Goal: Obtain resource: Obtain resource

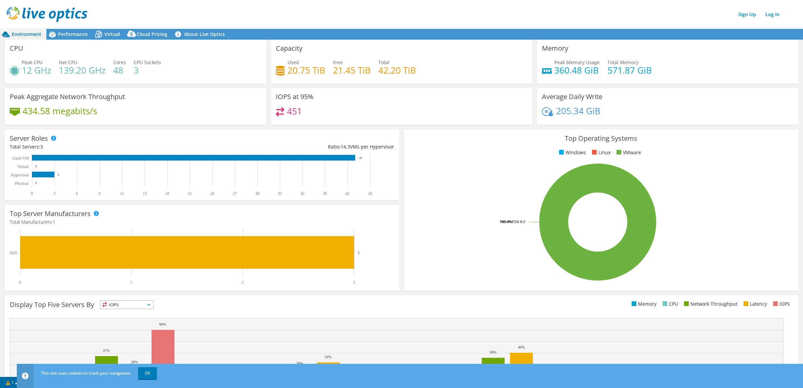
click at [27, 34] on span "Environment" at bounding box center [27, 34] width 30 height 6
click at [65, 38] on div "Performance" at bounding box center [69, 34] width 46 height 11
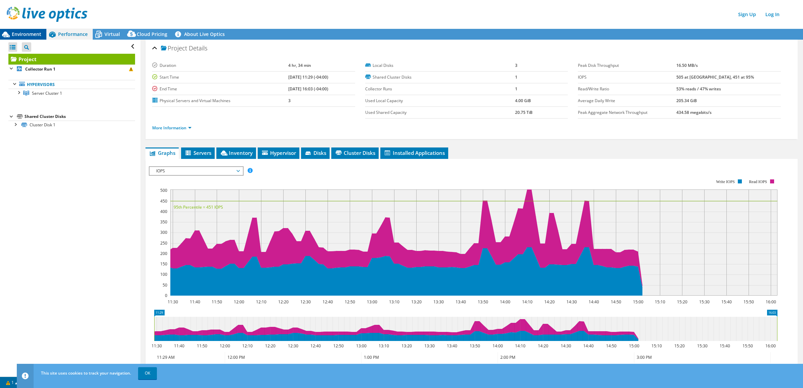
click at [19, 32] on span "Environment" at bounding box center [27, 34] width 30 height 6
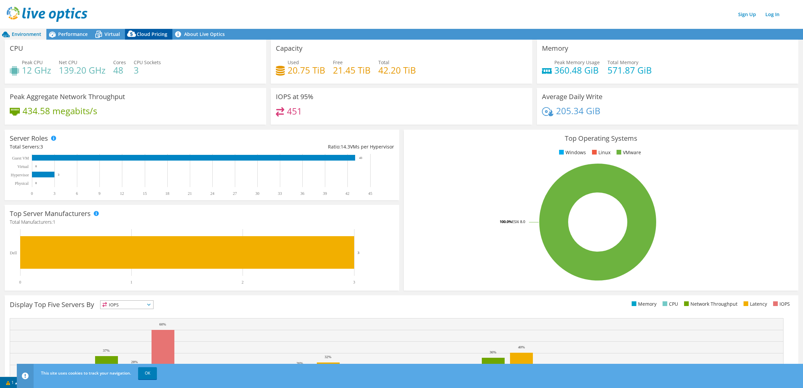
click at [150, 32] on span "Cloud Pricing" at bounding box center [152, 34] width 31 height 6
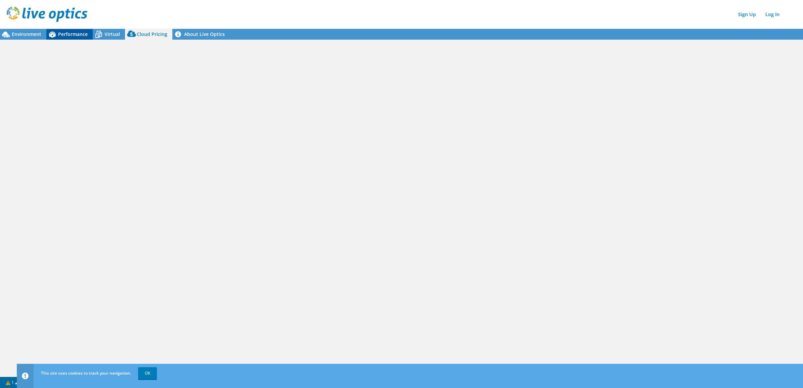
click at [79, 33] on span "Performance" at bounding box center [73, 34] width 30 height 6
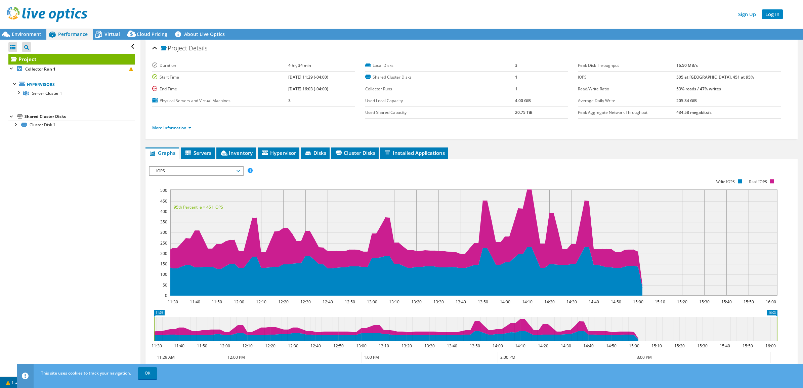
click at [769, 15] on link "Log In" at bounding box center [772, 14] width 21 height 10
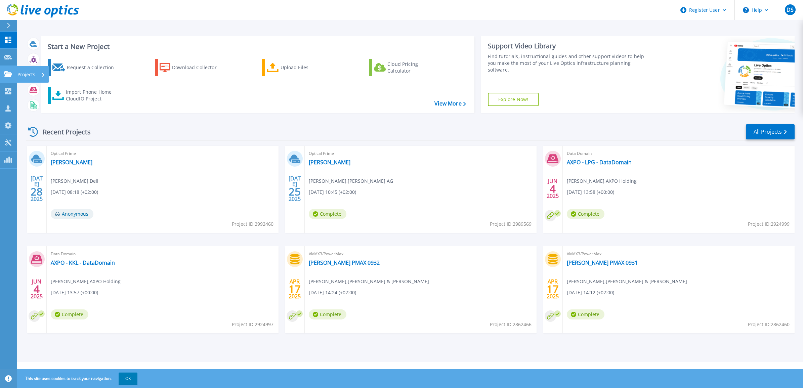
click at [10, 73] on icon at bounding box center [8, 74] width 8 height 6
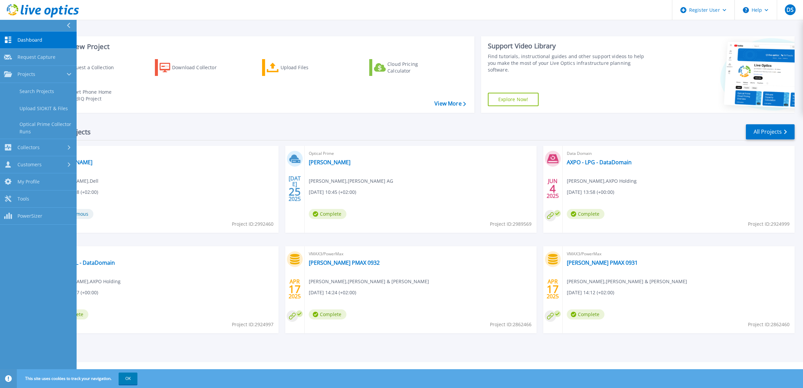
click at [198, 25] on div "Start a New Project Request a Collection Download Collector Upload Files Cloud …" at bounding box center [410, 181] width 786 height 362
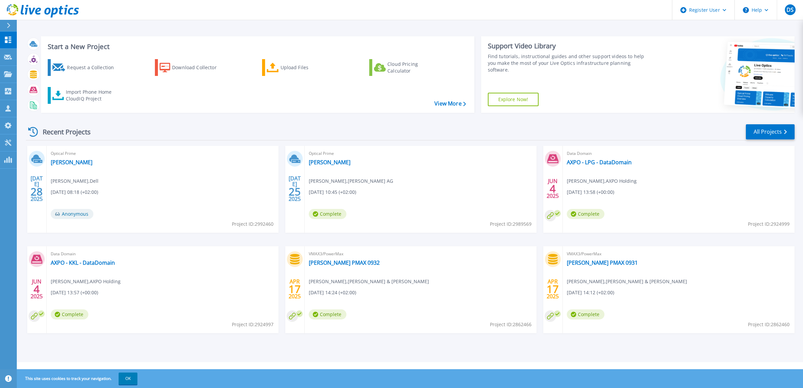
click at [142, 142] on div "Recent Projects All Projects JUL 28 2025 Optical Prime Emil Frey David Schraner…" at bounding box center [410, 235] width 768 height 234
click at [581, 70] on div "Support Video Library Find tutorials, instructional guides and other support vi…" at bounding box center [565, 74] width 168 height 77
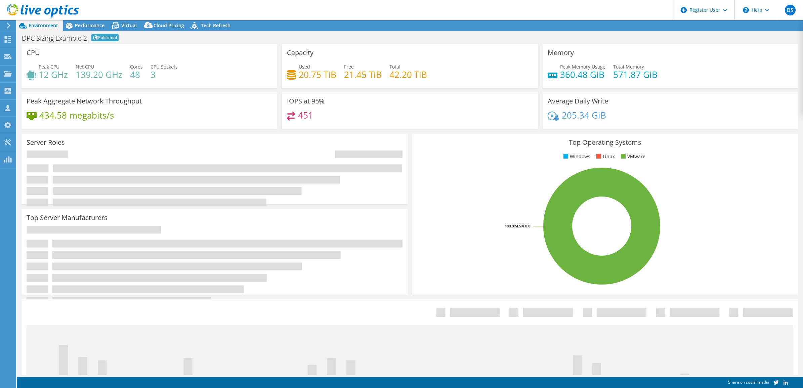
select select "EULondon"
select select "USD"
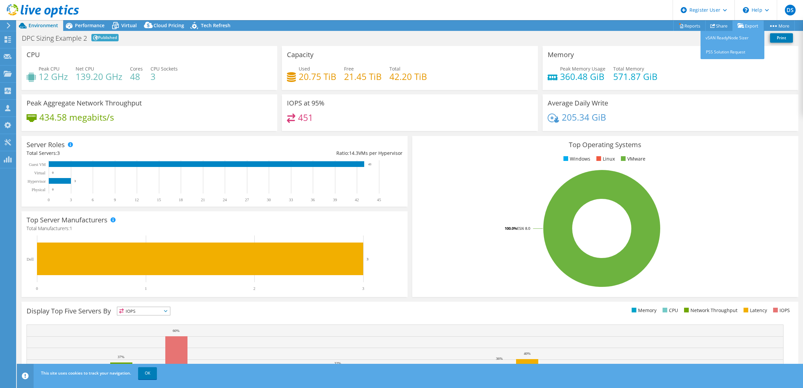
click at [750, 24] on link "Export" at bounding box center [747, 25] width 31 height 10
click at [694, 24] on link "Reports" at bounding box center [689, 25] width 32 height 10
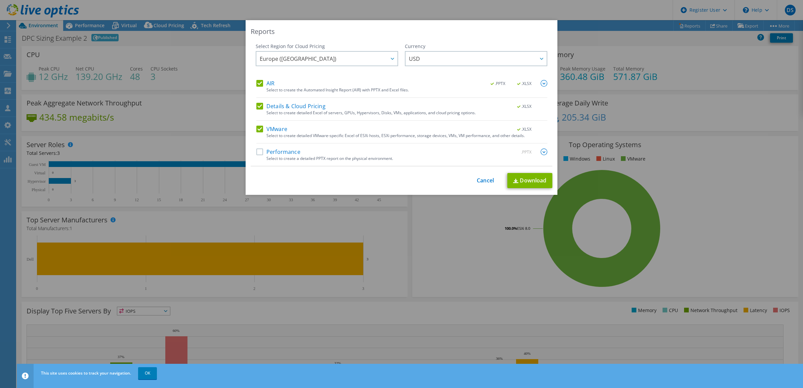
click at [271, 104] on label "Details & Cloud Pricing" at bounding box center [290, 106] width 69 height 7
click at [0, 0] on input "Details & Cloud Pricing" at bounding box center [0, 0] width 0 height 0
click at [269, 81] on label "AIR" at bounding box center [265, 83] width 18 height 7
click at [0, 0] on input "AIR" at bounding box center [0, 0] width 0 height 0
click at [274, 145] on div "AIR .PPTX .XLSX Select to create the Automated Insight Report (AIR) with PPTX a…" at bounding box center [401, 123] width 291 height 86
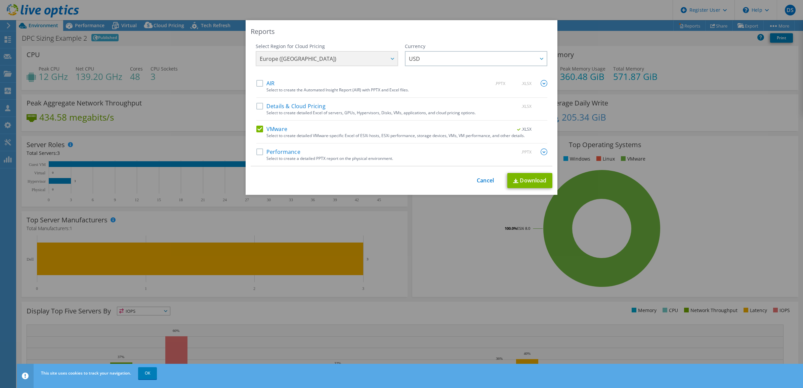
click at [277, 153] on label "Performance" at bounding box center [278, 151] width 44 height 7
click at [0, 0] on input "Performance" at bounding box center [0, 0] width 0 height 0
click at [291, 104] on label "Details & Cloud Pricing" at bounding box center [290, 106] width 69 height 7
click at [0, 0] on input "Details & Cloud Pricing" at bounding box center [0, 0] width 0 height 0
click at [262, 86] on label "AIR" at bounding box center [265, 83] width 18 height 7
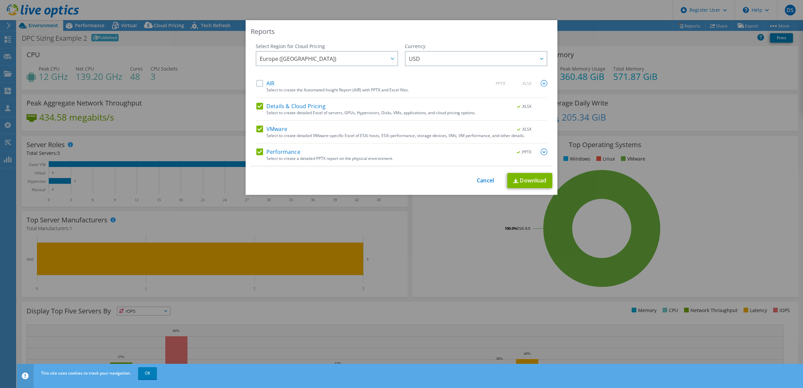
click at [0, 0] on input "AIR" at bounding box center [0, 0] width 0 height 0
click at [521, 180] on link "Download" at bounding box center [529, 180] width 45 height 15
click at [483, 185] on div "This process may take a while, please wait... Cancel Download" at bounding box center [402, 180] width 302 height 15
click at [481, 182] on link "Cancel" at bounding box center [485, 180] width 17 height 6
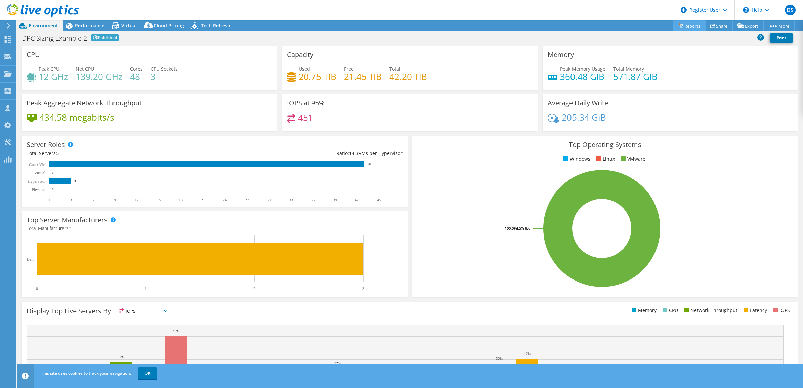
click at [687, 26] on link "Reports" at bounding box center [689, 25] width 32 height 10
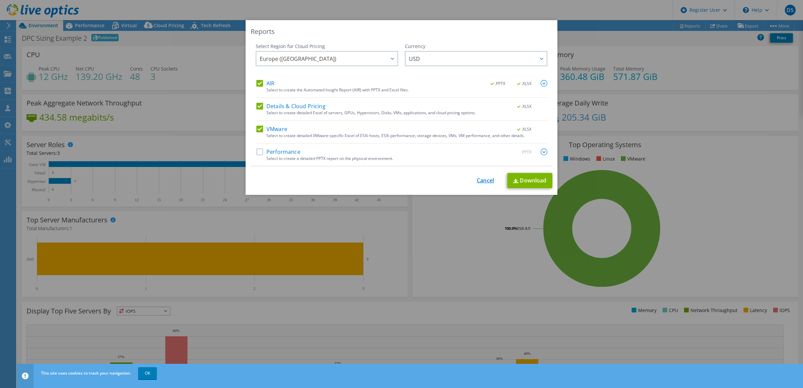
click at [481, 182] on link "Cancel" at bounding box center [485, 180] width 17 height 6
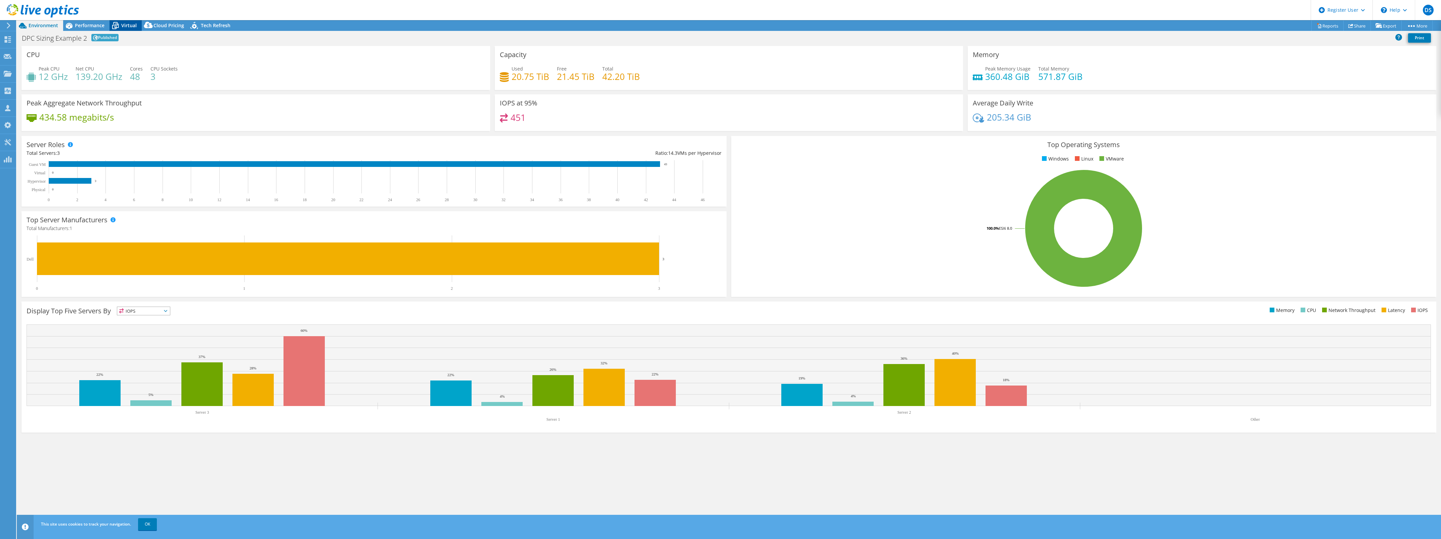
click at [125, 23] on span "Virtual" at bounding box center [128, 25] width 15 height 6
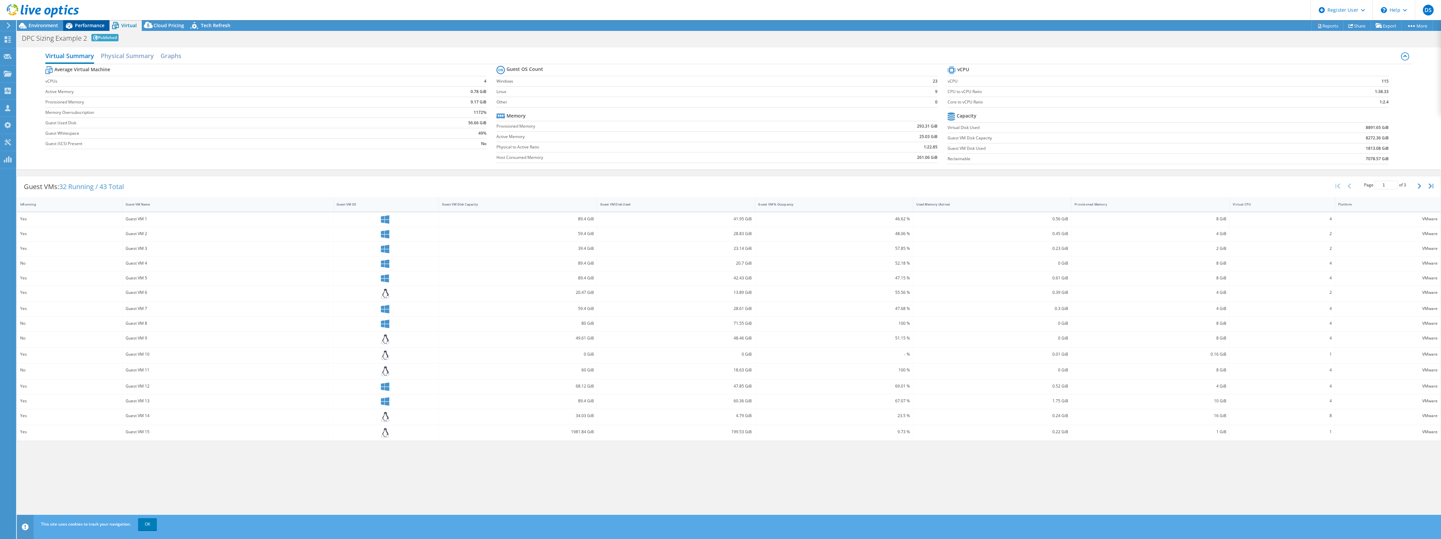
drag, startPoint x: 94, startPoint y: 26, endPoint x: 104, endPoint y: 26, distance: 10.4
click at [94, 26] on span "Performance" at bounding box center [90, 25] width 30 height 6
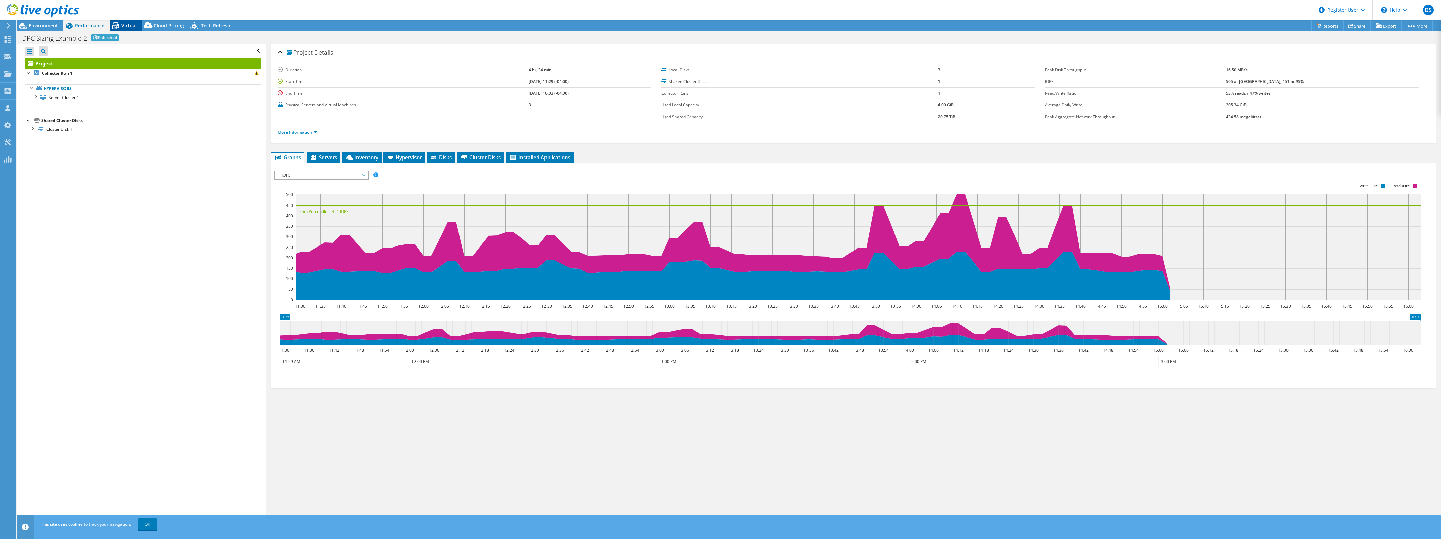
click at [130, 24] on span "Virtual" at bounding box center [128, 25] width 15 height 6
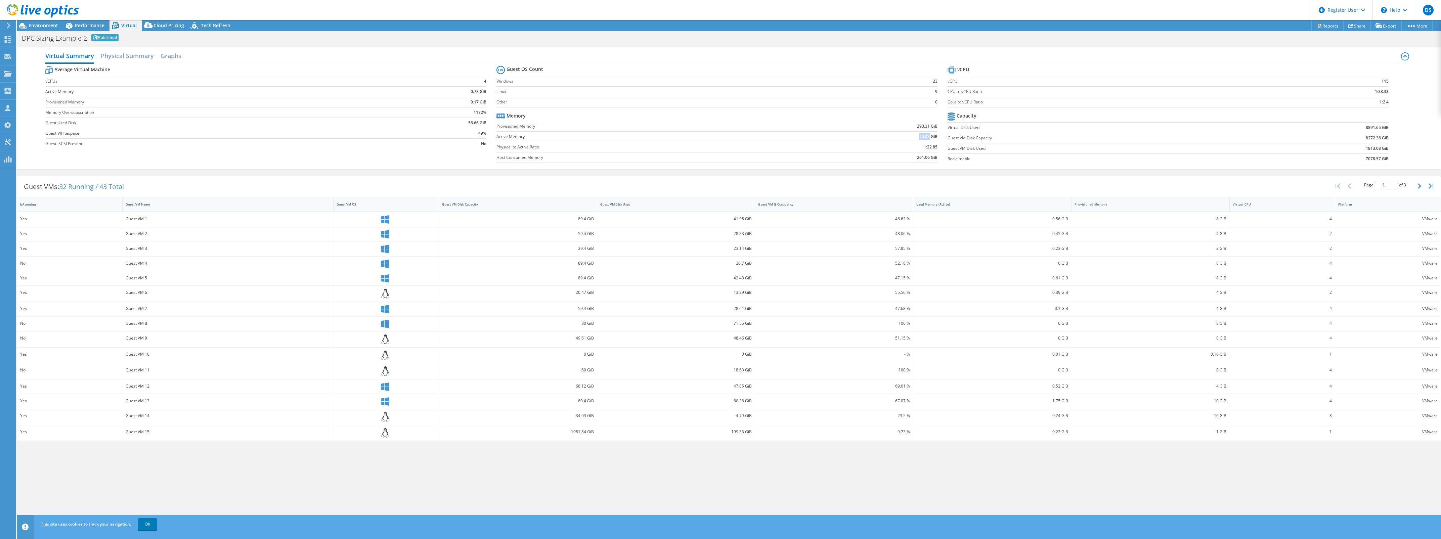
drag, startPoint x: 919, startPoint y: 138, endPoint x: 929, endPoint y: 138, distance: 10.4
click at [802, 138] on b "25.03 GiB" at bounding box center [928, 136] width 18 height 7
drag, startPoint x: 929, startPoint y: 138, endPoint x: 902, endPoint y: 163, distance: 36.8
click at [802, 162] on td "261.06 GiB" at bounding box center [873, 157] width 128 height 10
drag, startPoint x: 909, startPoint y: 162, endPoint x: 931, endPoint y: 160, distance: 21.9
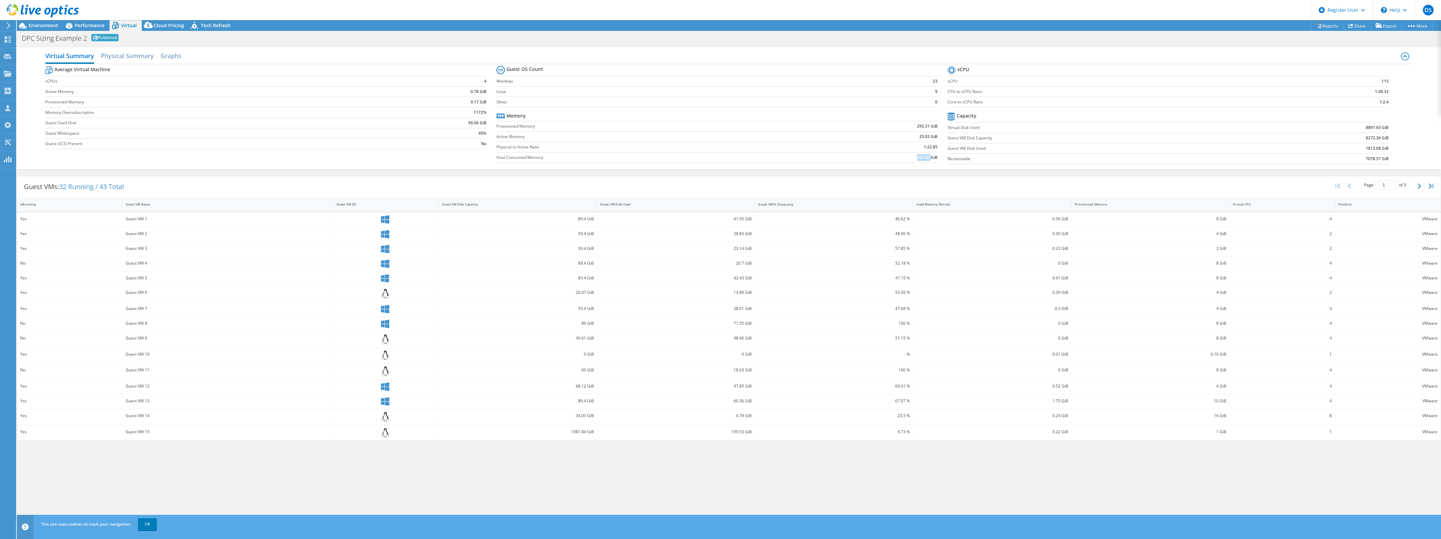
click at [802, 160] on td "261.06 GiB" at bounding box center [873, 157] width 128 height 10
click at [89, 18] on header "DS Dell User David Schraner David.Schraner@dell.com Dell My Profile Log Out \n …" at bounding box center [720, 10] width 1441 height 20
click at [92, 21] on div "Performance" at bounding box center [86, 25] width 46 height 11
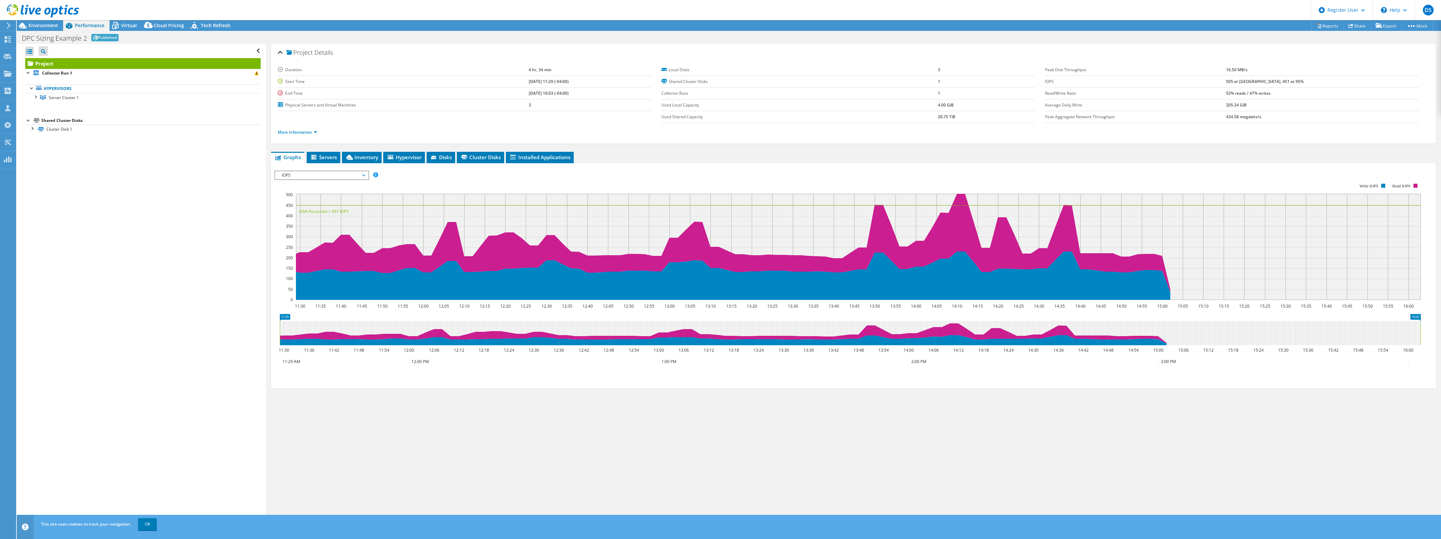
click at [44, 18] on link at bounding box center [43, 16] width 72 height 6
click at [47, 24] on span "Environment" at bounding box center [44, 25] width 30 height 6
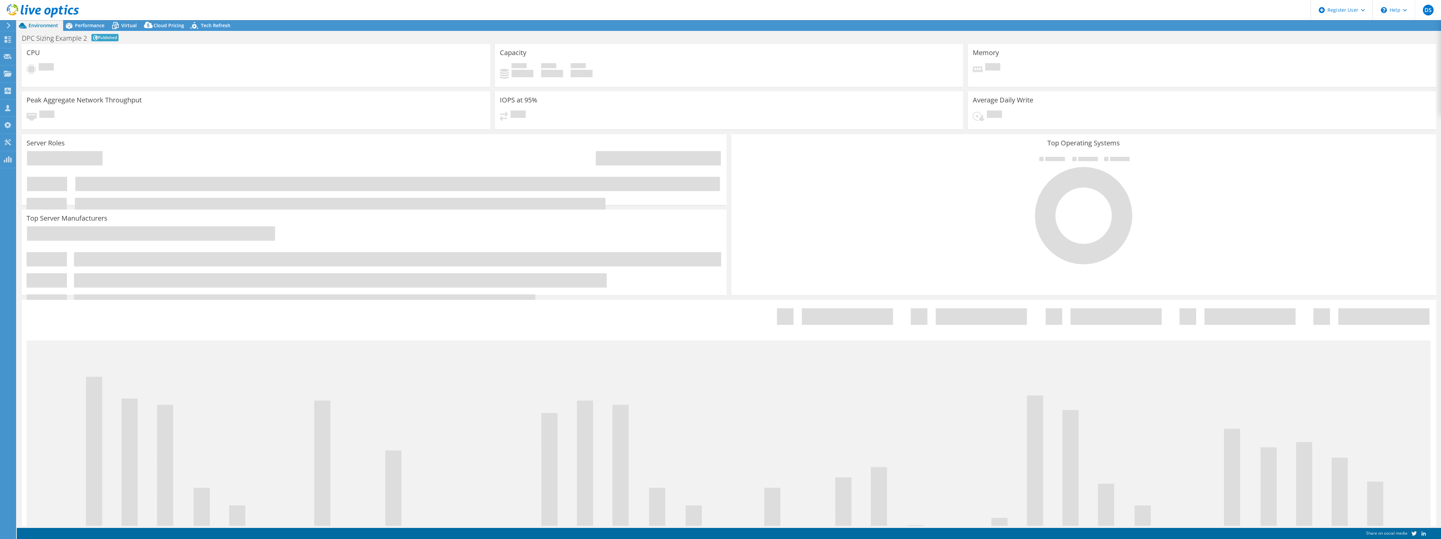
select select "EUFrankfurt"
select select "EUR"
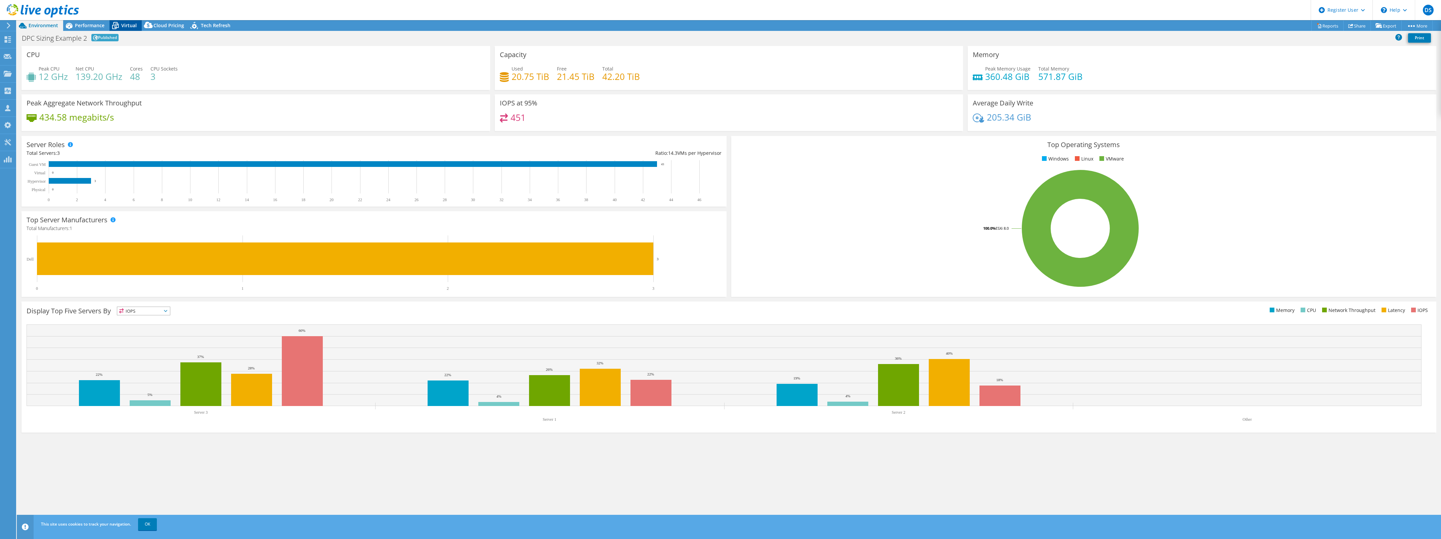
click at [127, 25] on span "Virtual" at bounding box center [128, 25] width 15 height 6
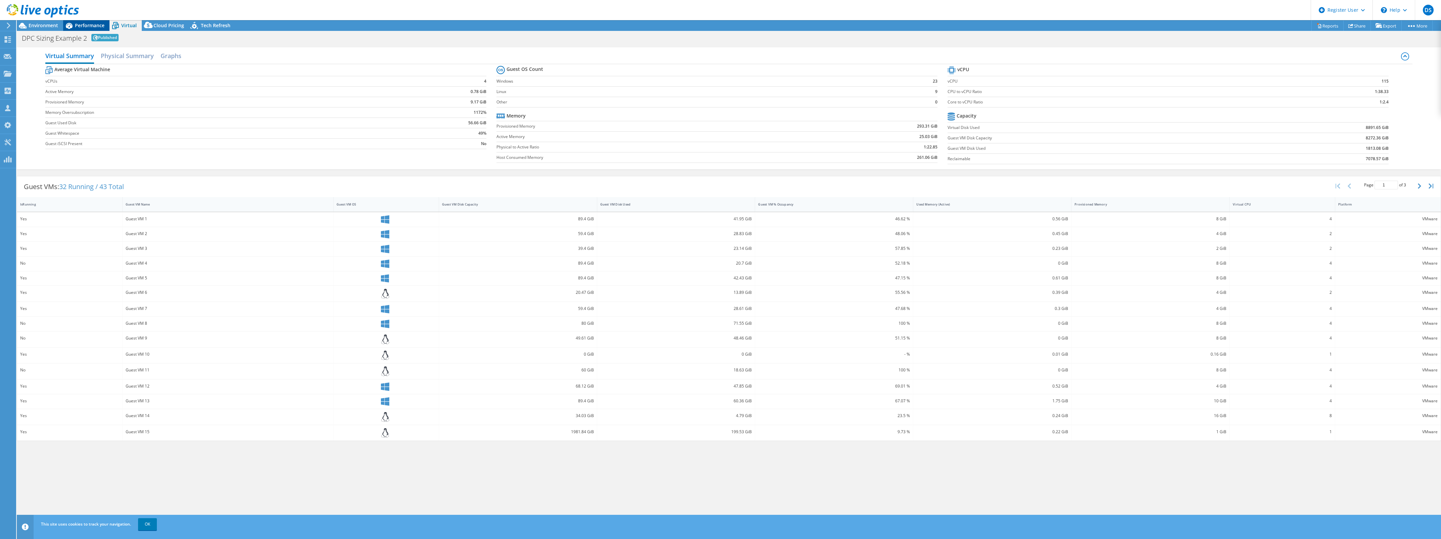
click at [76, 26] on span "Performance" at bounding box center [90, 25] width 30 height 6
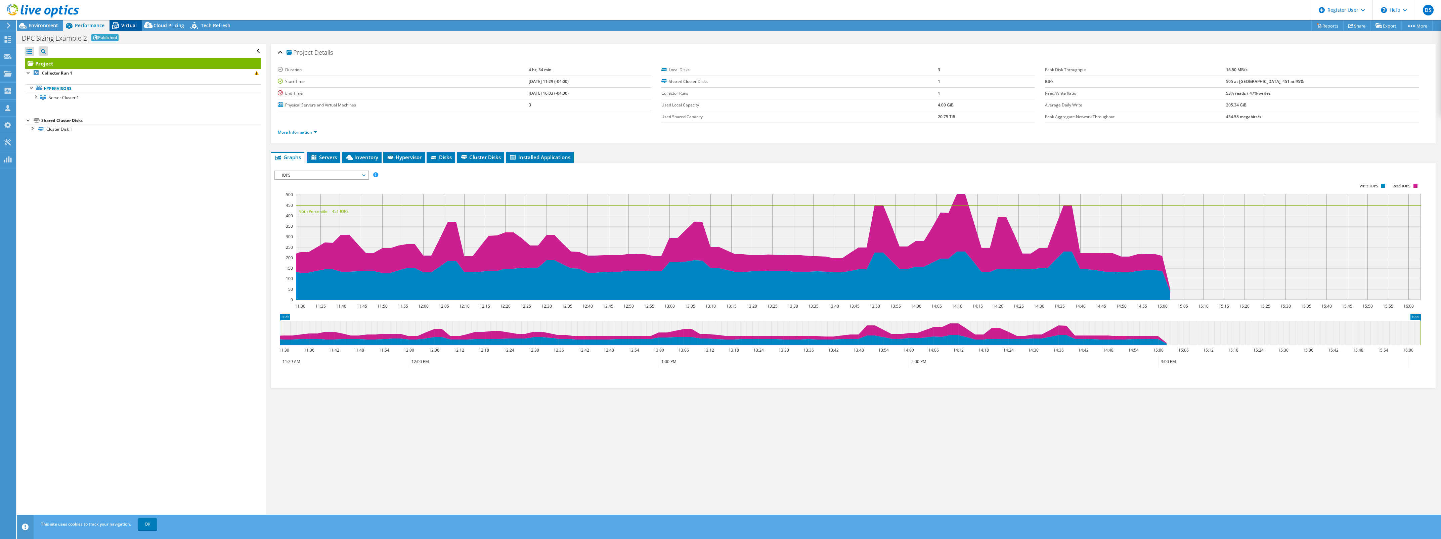
click at [126, 25] on span "Virtual" at bounding box center [128, 25] width 15 height 6
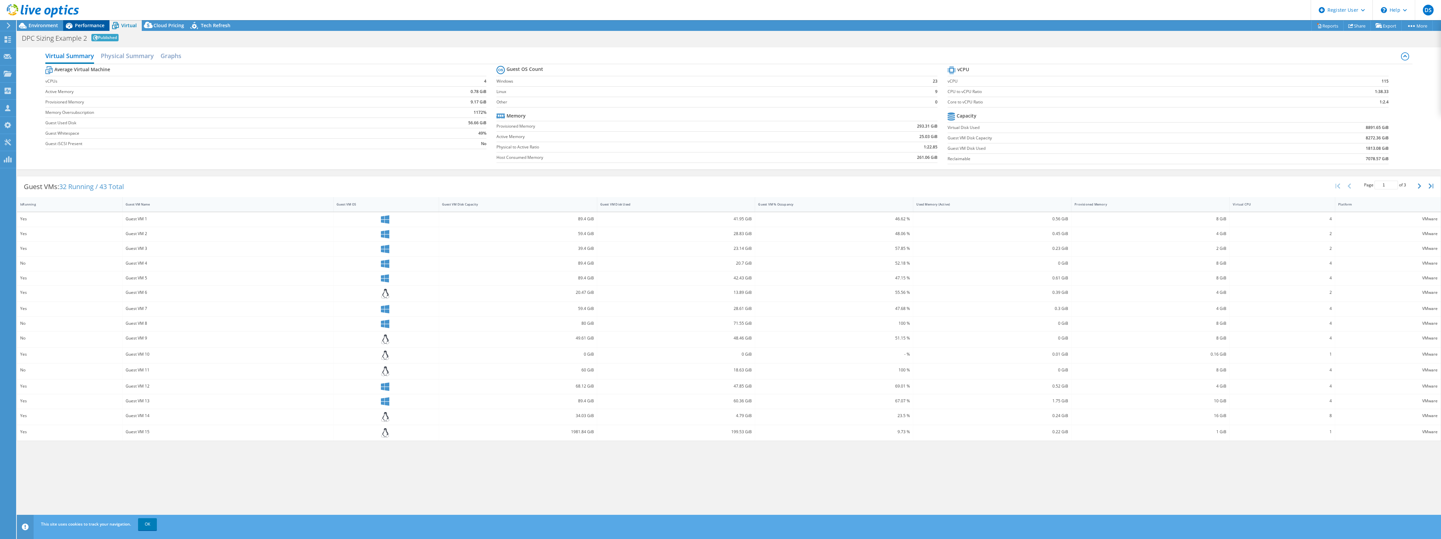
click at [86, 26] on span "Performance" at bounding box center [90, 25] width 30 height 6
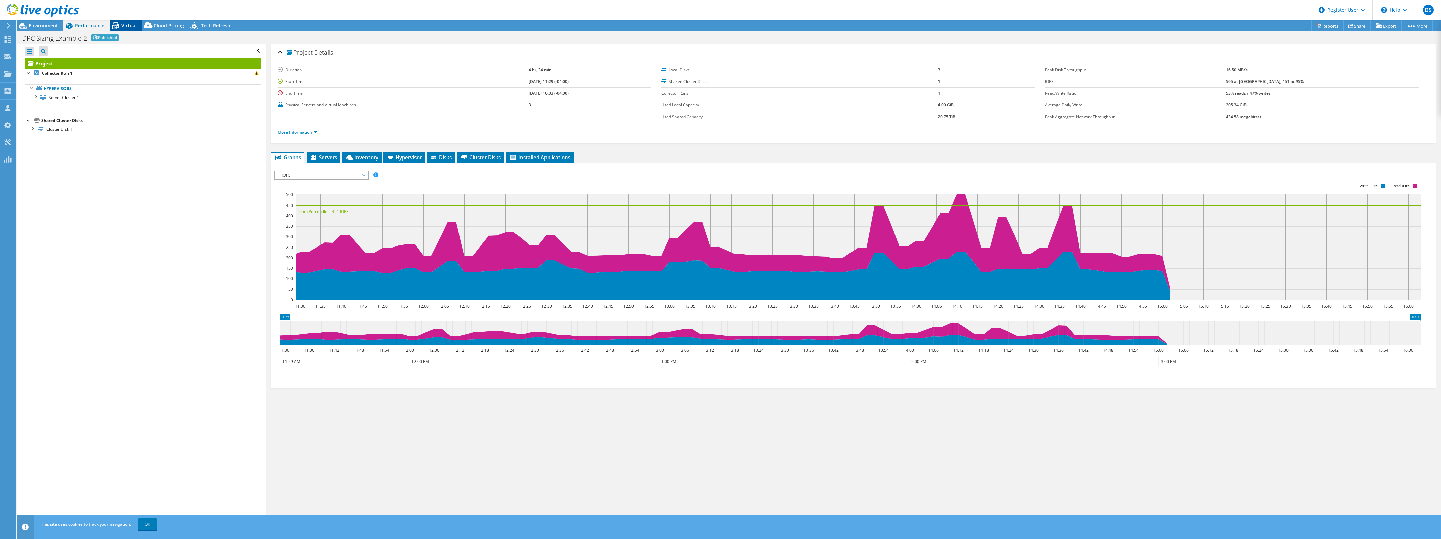
click at [124, 20] on div "Virtual" at bounding box center [125, 25] width 32 height 11
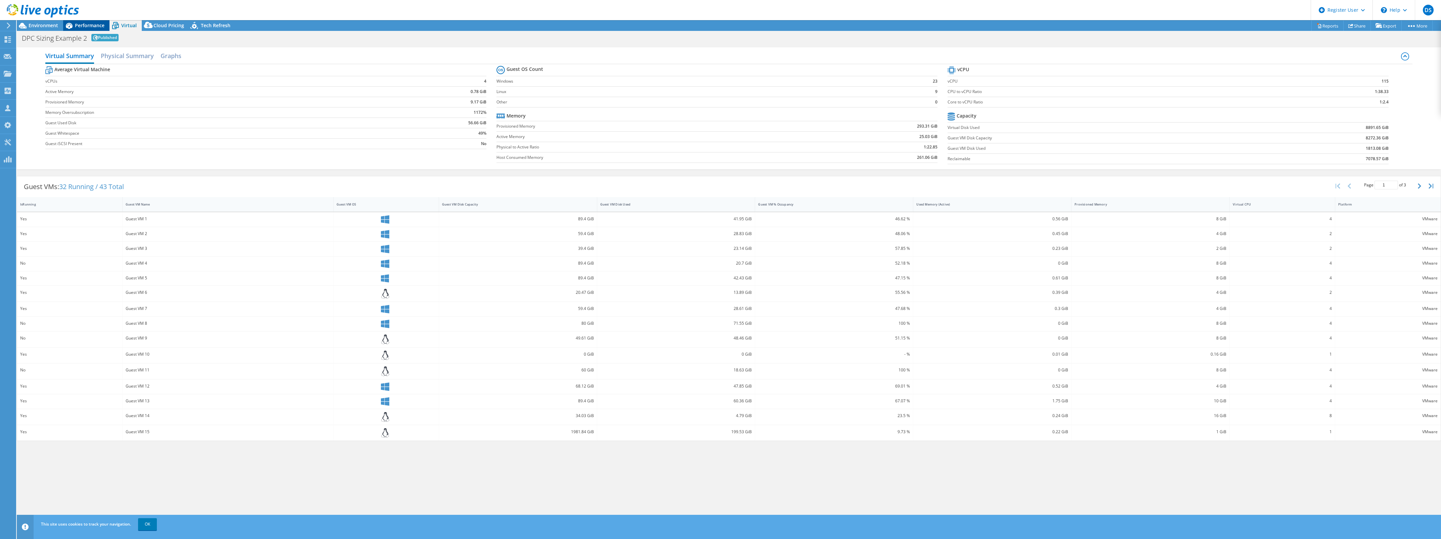
click at [90, 25] on span "Performance" at bounding box center [90, 25] width 30 height 6
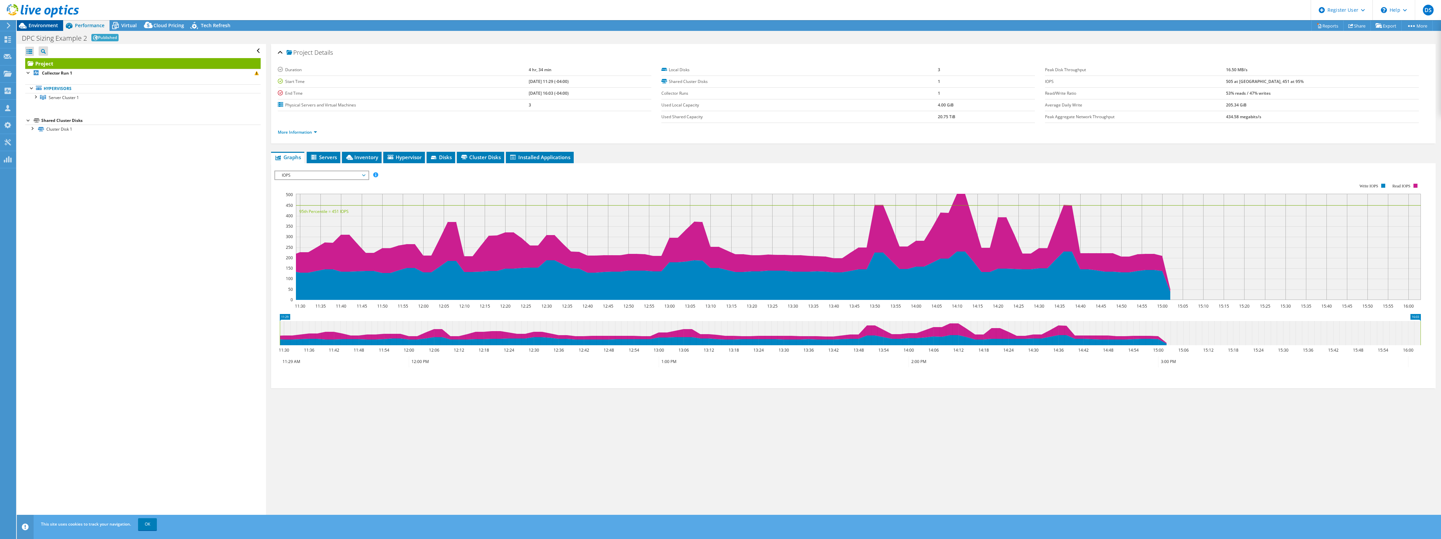
click at [29, 27] on span "Environment" at bounding box center [44, 25] width 30 height 6
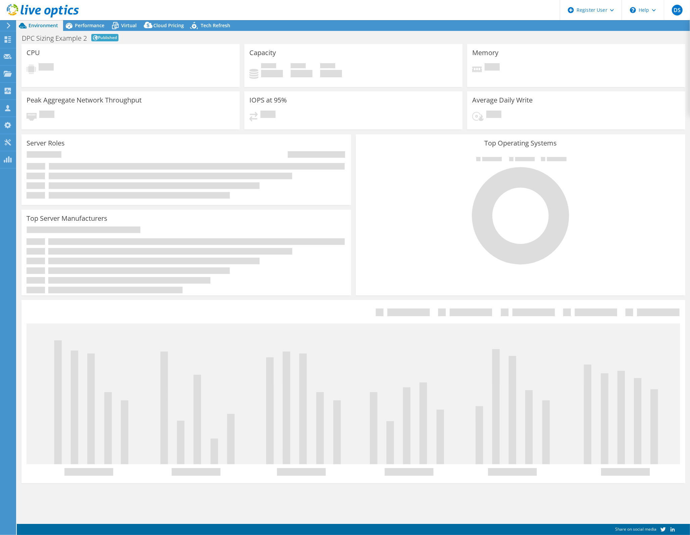
select select "EUFrankfurt"
